Goal: Task Accomplishment & Management: Complete application form

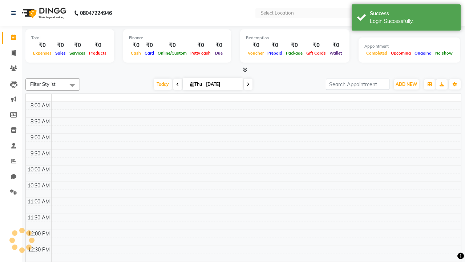
select select "en"
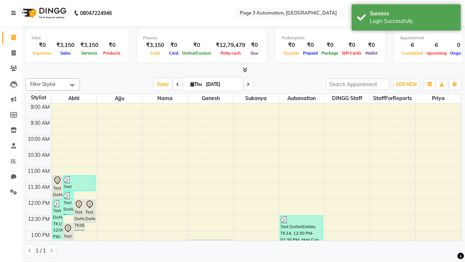
click at [15, 13] on icon at bounding box center [13, 13] width 4 height 5
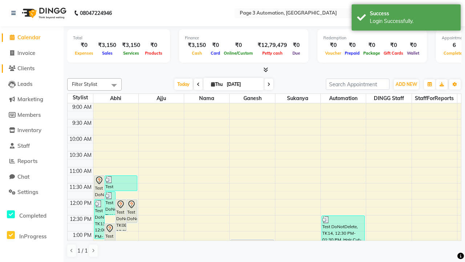
click at [32, 68] on span "Clients" at bounding box center [25, 68] width 17 height 7
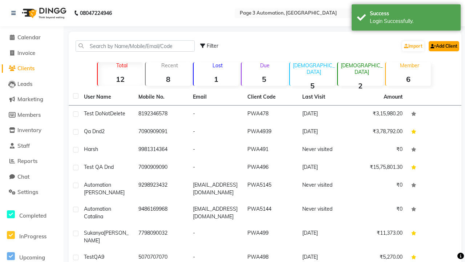
click at [443, 46] on link "Add Client" at bounding box center [444, 46] width 31 height 10
select select "22"
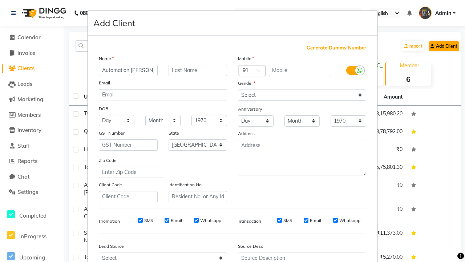
type input "Automation Jacklyn"
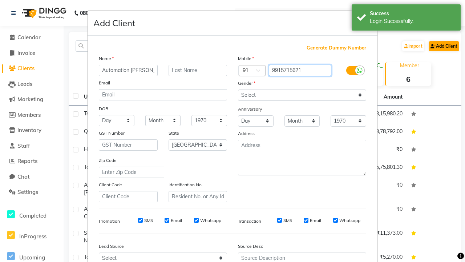
type input "9915715621"
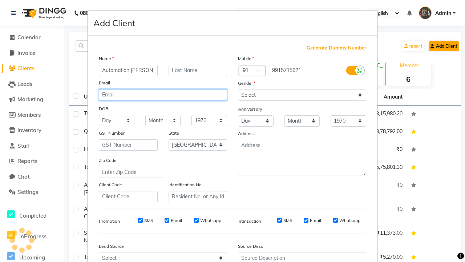
type input "FZFUnigB9N@vEALz.com"
select select "male"
type input "FZFUnigB9N@vEALz.com"
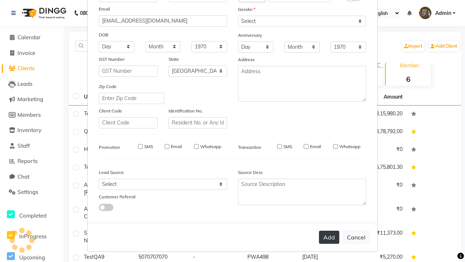
select select
select select "null"
select select
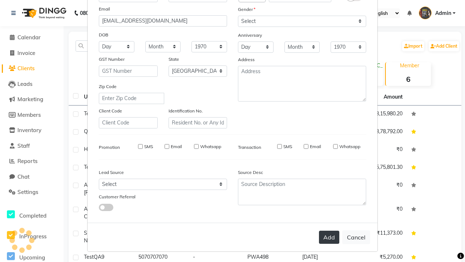
select select
checkbox input "false"
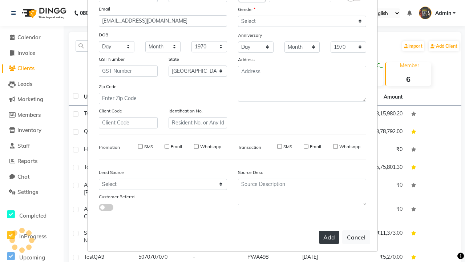
checkbox input "false"
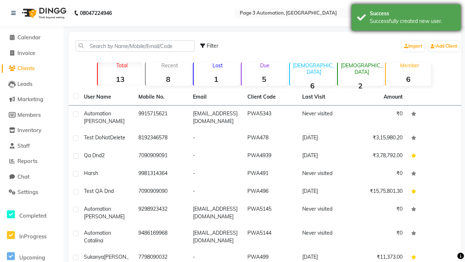
click at [406, 19] on div "Successfully created new user." at bounding box center [412, 21] width 85 height 8
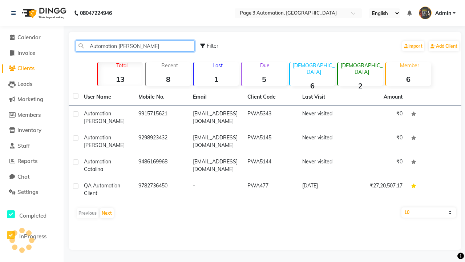
type input "Automation Jacklyn"
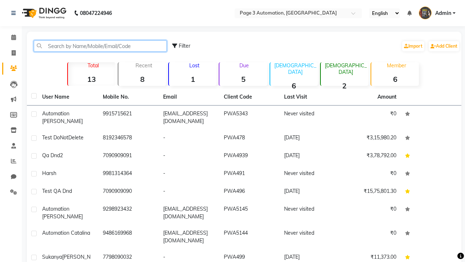
click at [100, 46] on input "text" at bounding box center [100, 45] width 133 height 11
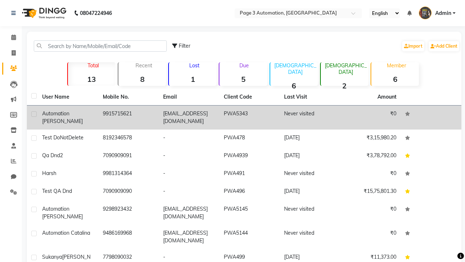
click at [34, 114] on label at bounding box center [33, 113] width 5 height 5
click at [34, 114] on input "checkbox" at bounding box center [33, 114] width 5 height 5
checkbox input "true"
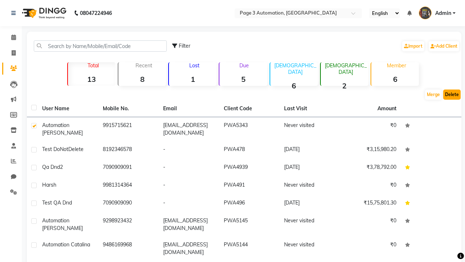
click at [452, 94] on button "Delete" at bounding box center [451, 94] width 17 height 10
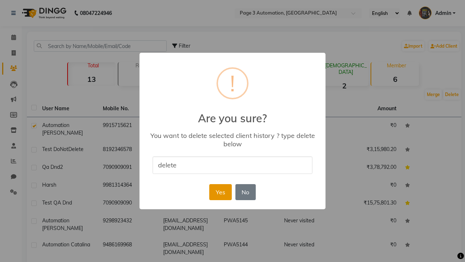
type input "delete"
click at [220, 191] on button "Yes" at bounding box center [220, 192] width 22 height 16
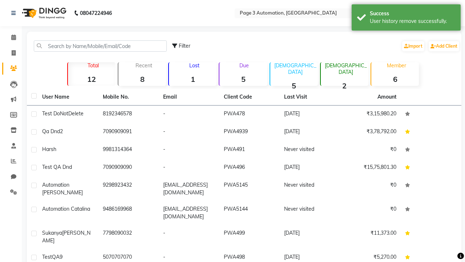
scroll to position [7, 0]
